Goal: Task Accomplishment & Management: Complete application form

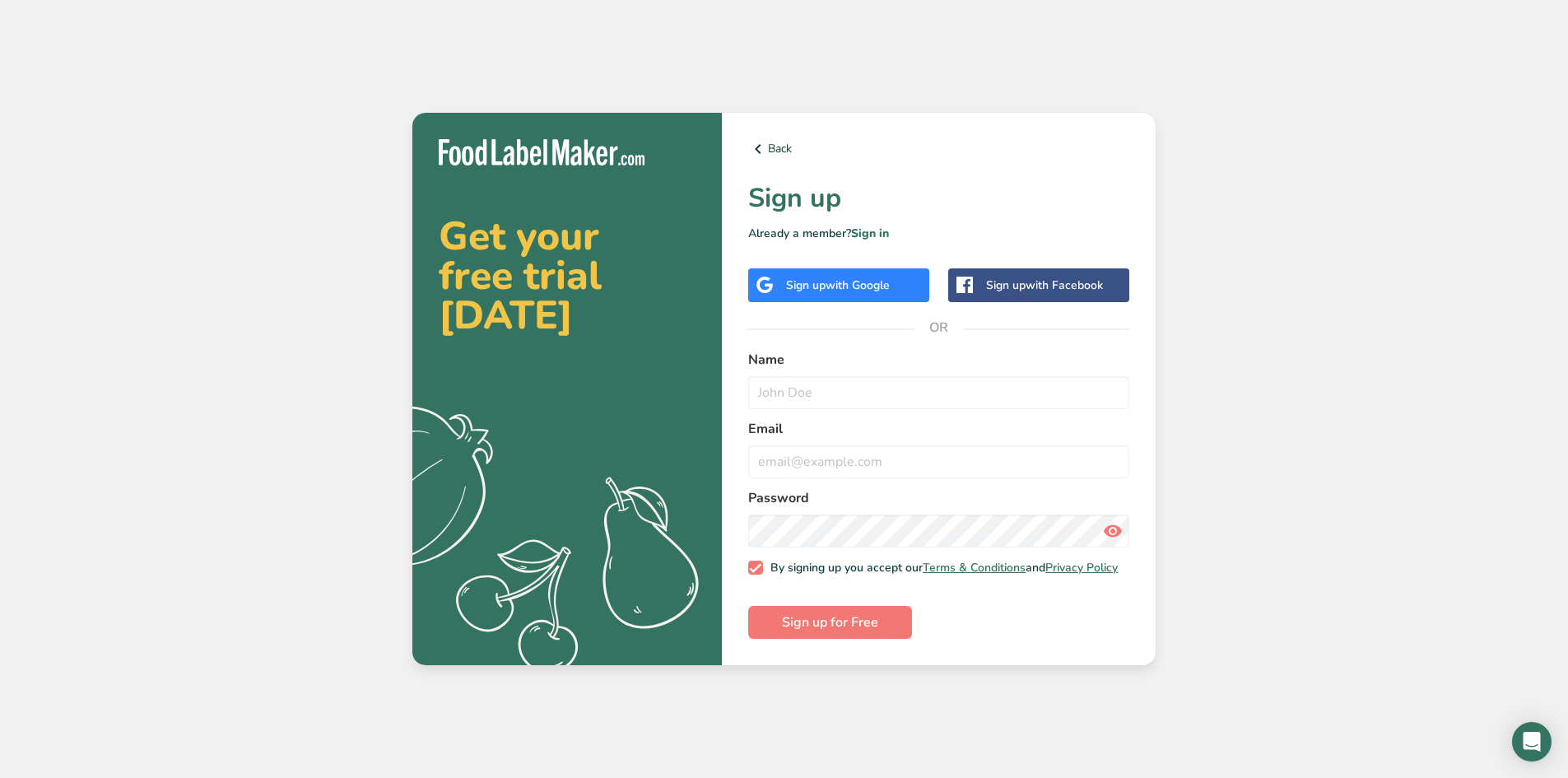
click at [857, 280] on span "with Google" at bounding box center [858, 286] width 65 height 16
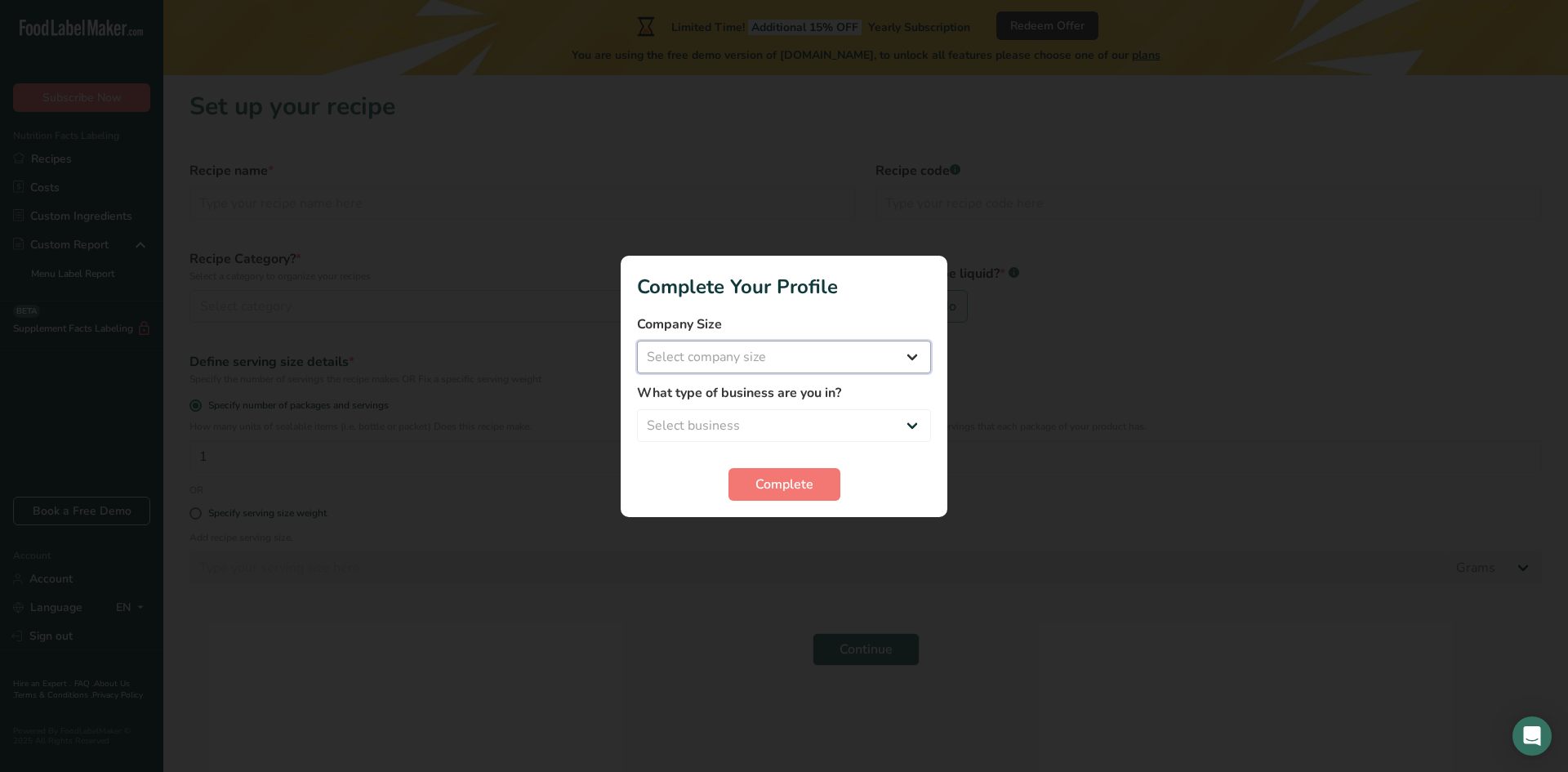
click at [772, 342] on select "Select company size Fewer than 10 Employees 10 to 50 Employees 51 to 500 Employ…" at bounding box center [783, 357] width 294 height 33
select select "1"
click at [637, 341] on select "Select company size Fewer than 10 Employees 10 to 50 Employees 51 to 500 Employ…" at bounding box center [783, 357] width 294 height 33
click at [777, 423] on select "Select business Packaged Food Manufacturer Restaurant & Cafe Bakery Meal Plans …" at bounding box center [783, 425] width 294 height 33
select select "1"
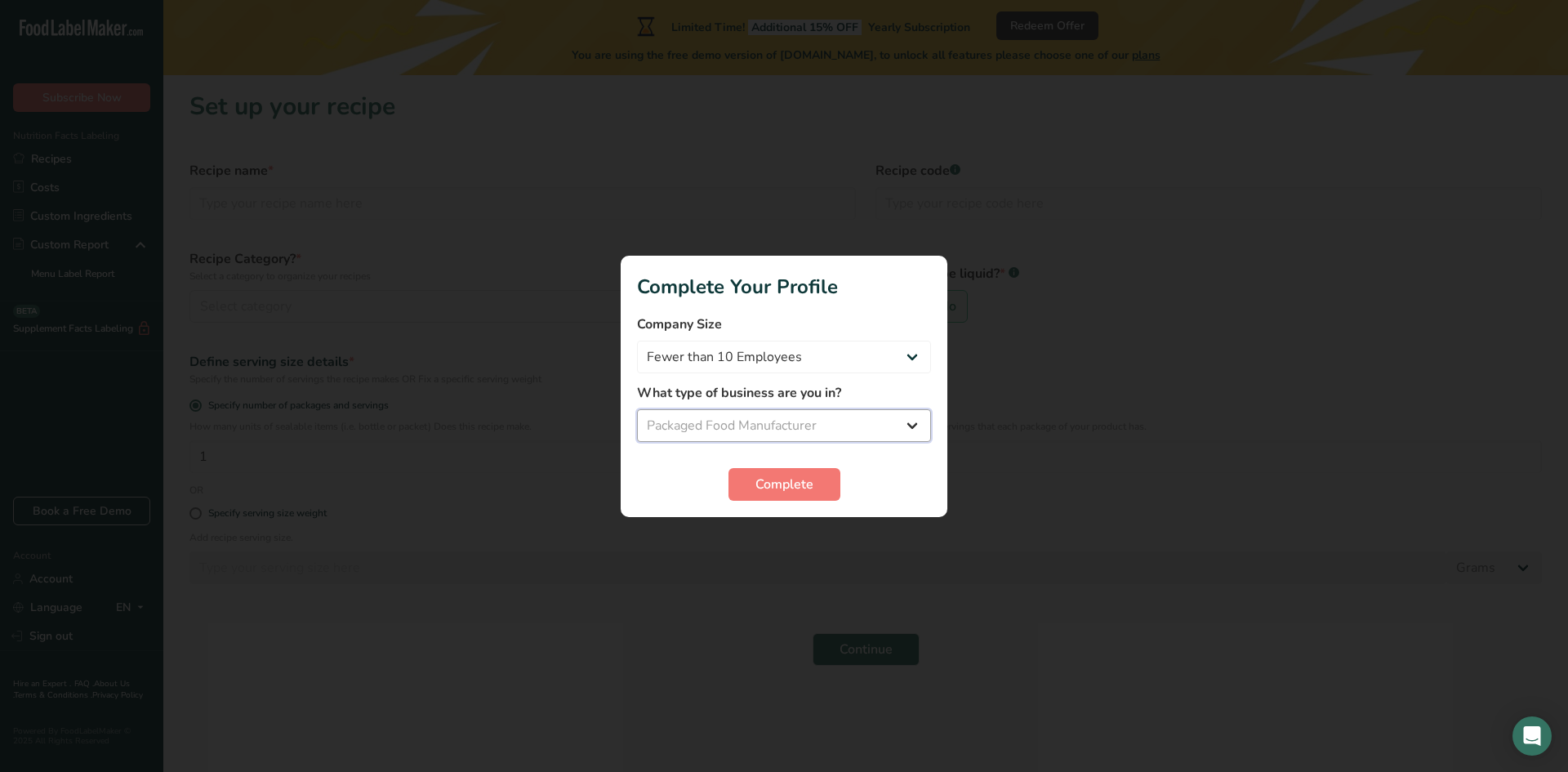
click at [637, 409] on select "Select business Packaged Food Manufacturer Restaurant & Cafe Bakery Meal Plans …" at bounding box center [783, 425] width 294 height 33
click at [788, 488] on span "Complete" at bounding box center [784, 484] width 58 height 20
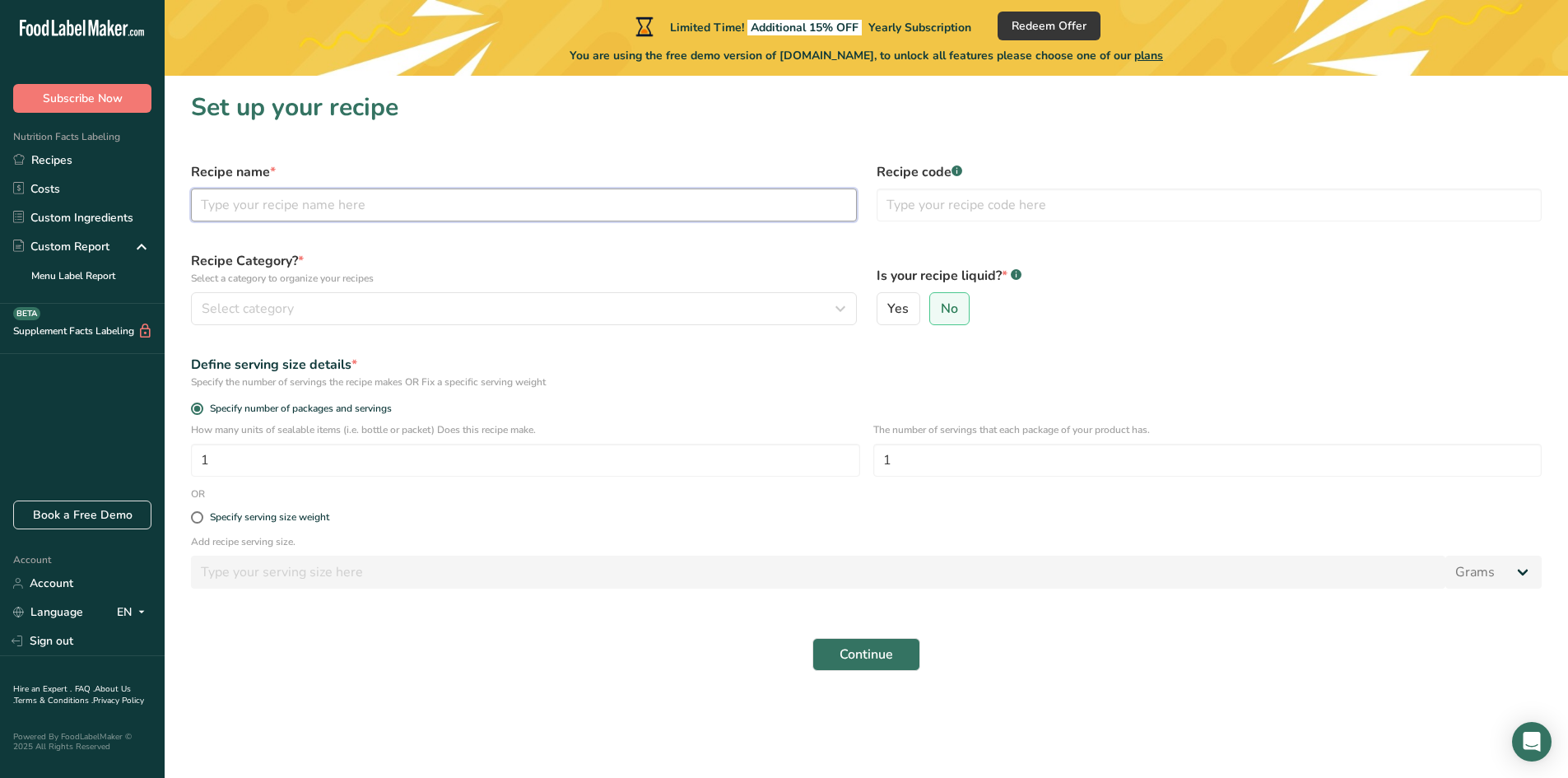
click at [368, 208] on input "text" at bounding box center [524, 205] width 666 height 33
type input "Aspen Gold Banana Chips"
click at [362, 306] on div "Select category" at bounding box center [519, 308] width 635 height 20
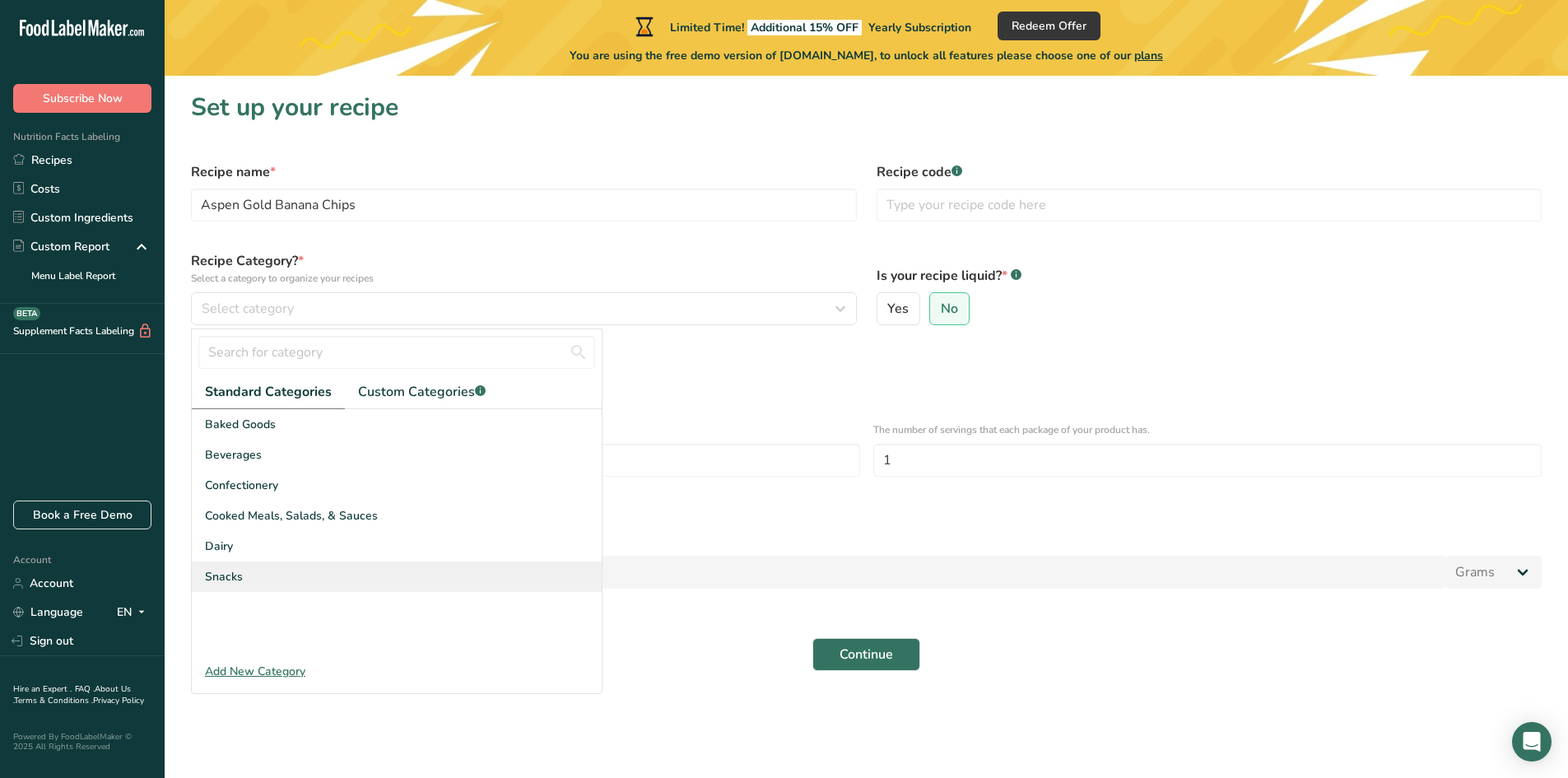
click at [237, 569] on span "Snacks" at bounding box center [224, 576] width 38 height 17
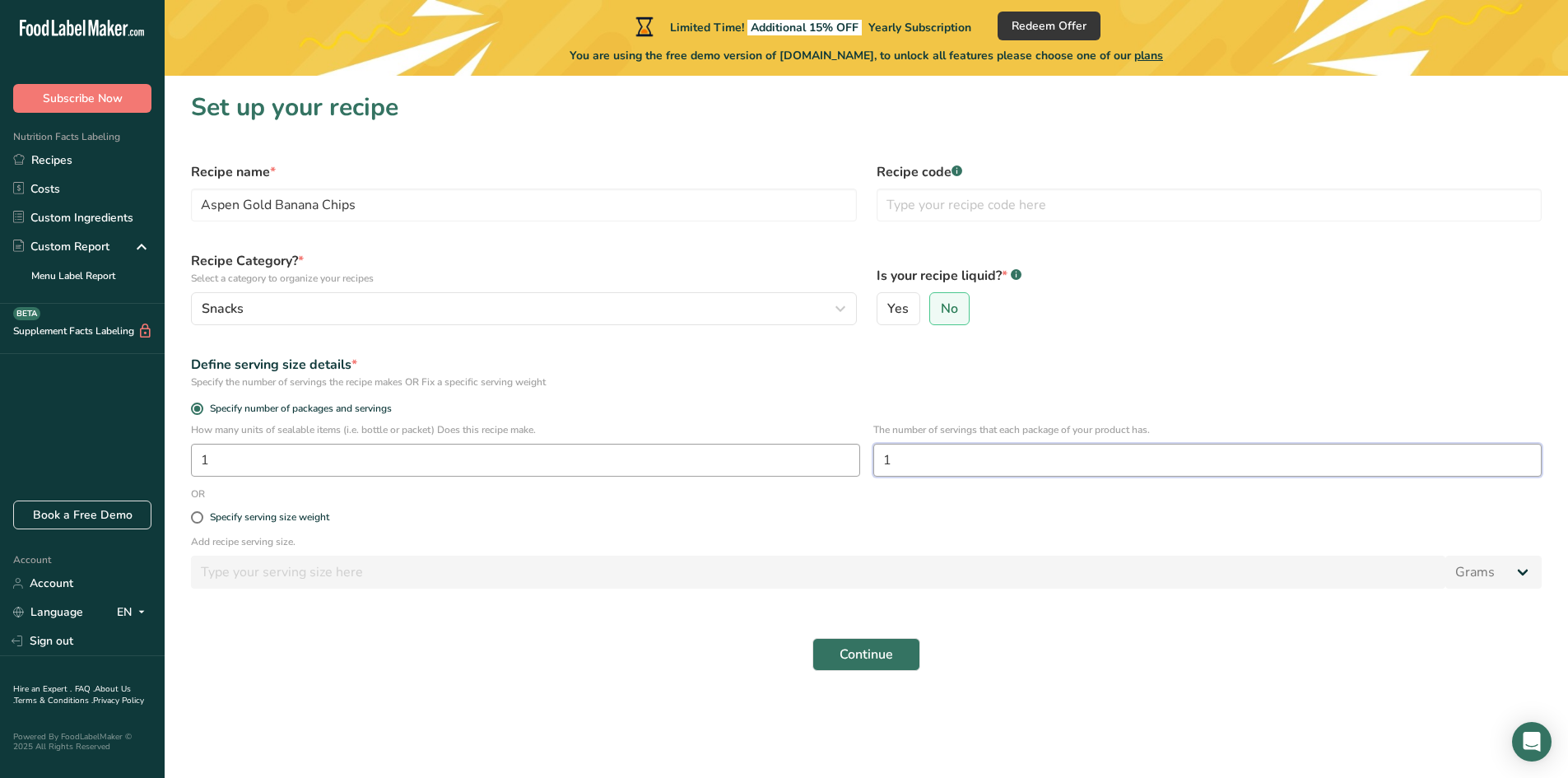
drag, startPoint x: 889, startPoint y: 460, endPoint x: 817, endPoint y: 459, distance: 72.0
click at [817, 460] on div "How many units of sealable items (i.e. bottle or packet) Does this recipe make.…" at bounding box center [866, 455] width 1371 height 65
